Goal: Navigation & Orientation: Understand site structure

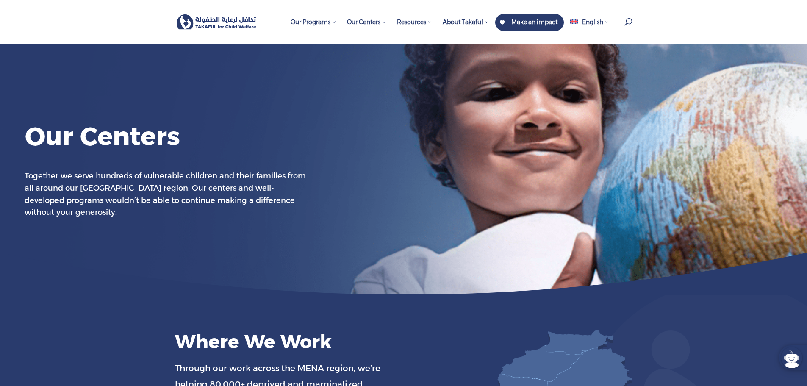
click at [225, 24] on img at bounding box center [217, 21] width 80 height 15
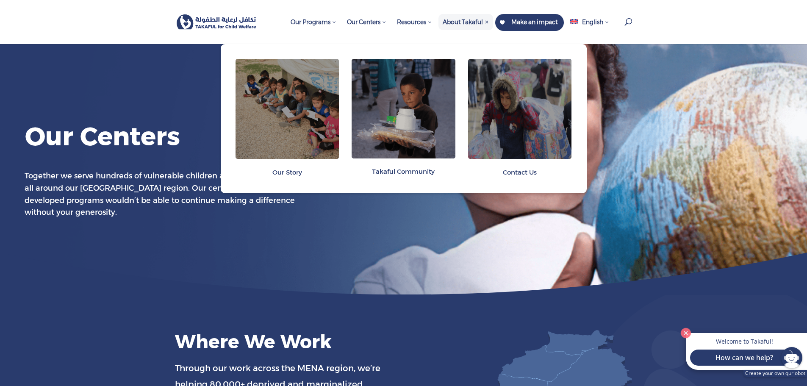
click at [476, 21] on span "About Takaful" at bounding box center [466, 22] width 46 height 8
